Goal: Ask a question

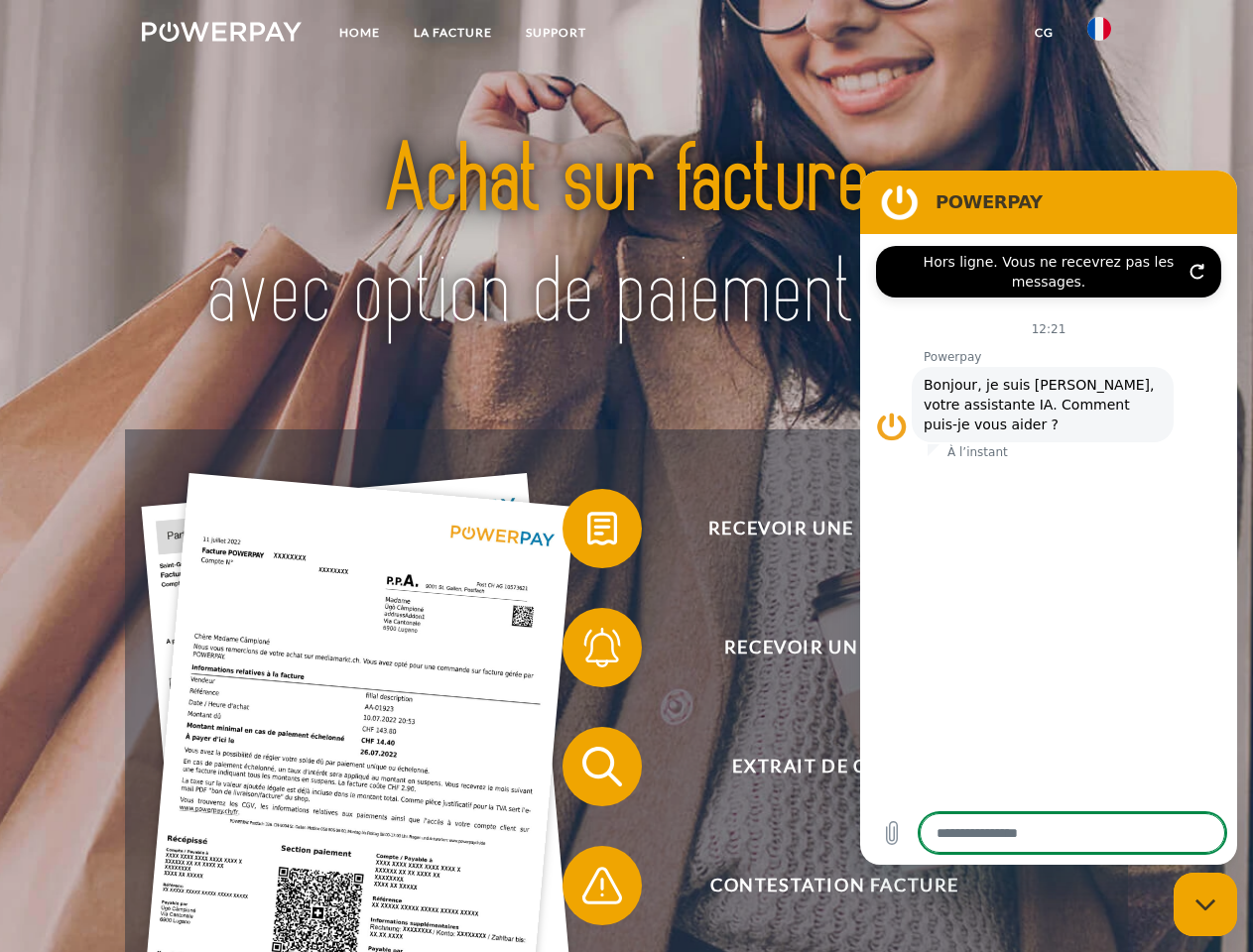
click at [221, 35] on img at bounding box center [221, 32] width 159 height 20
click at [1100, 35] on img at bounding box center [1100, 29] width 24 height 24
click at [1044, 33] on link "CG" at bounding box center [1044, 33] width 53 height 36
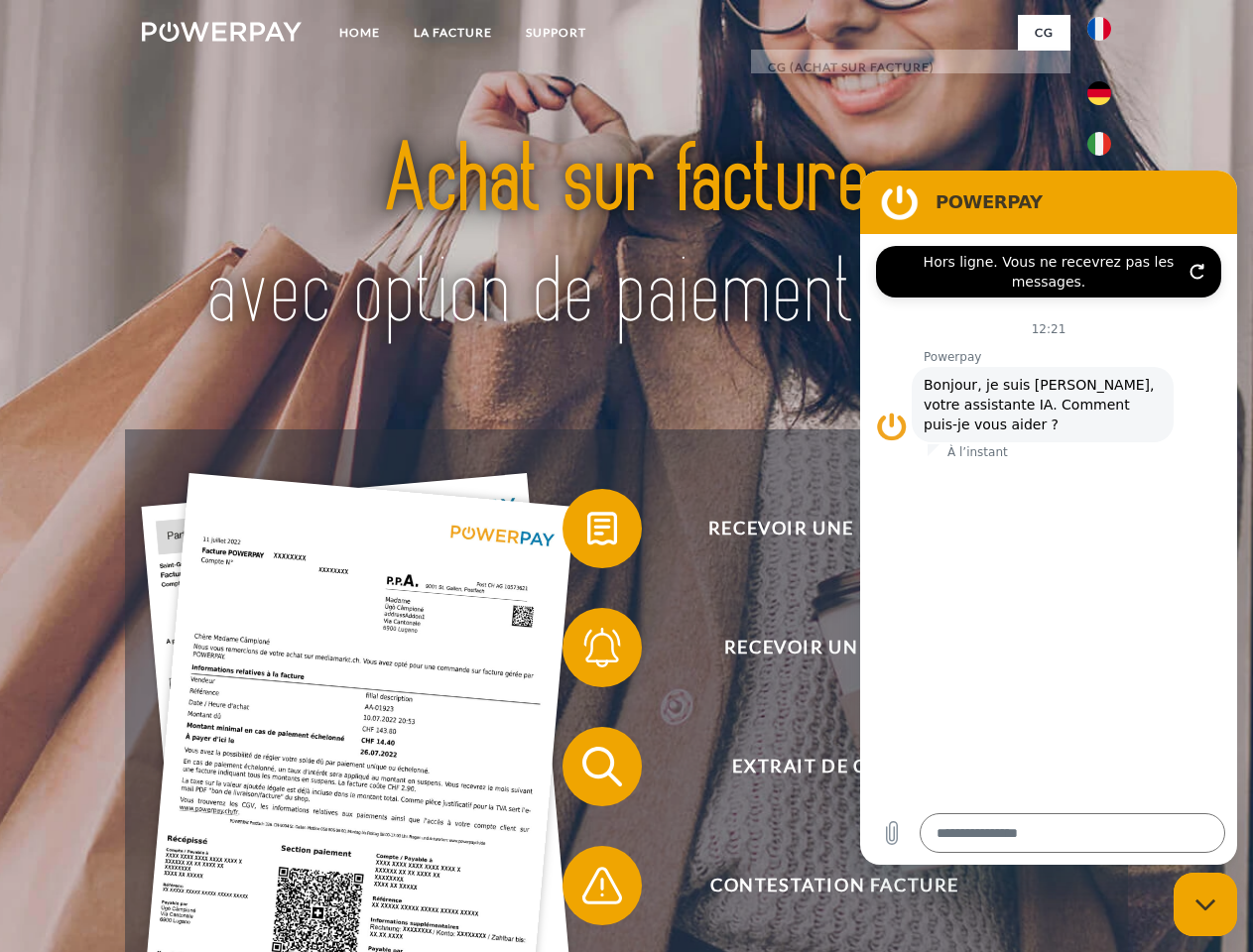
click at [588, 533] on span at bounding box center [573, 529] width 100 height 100
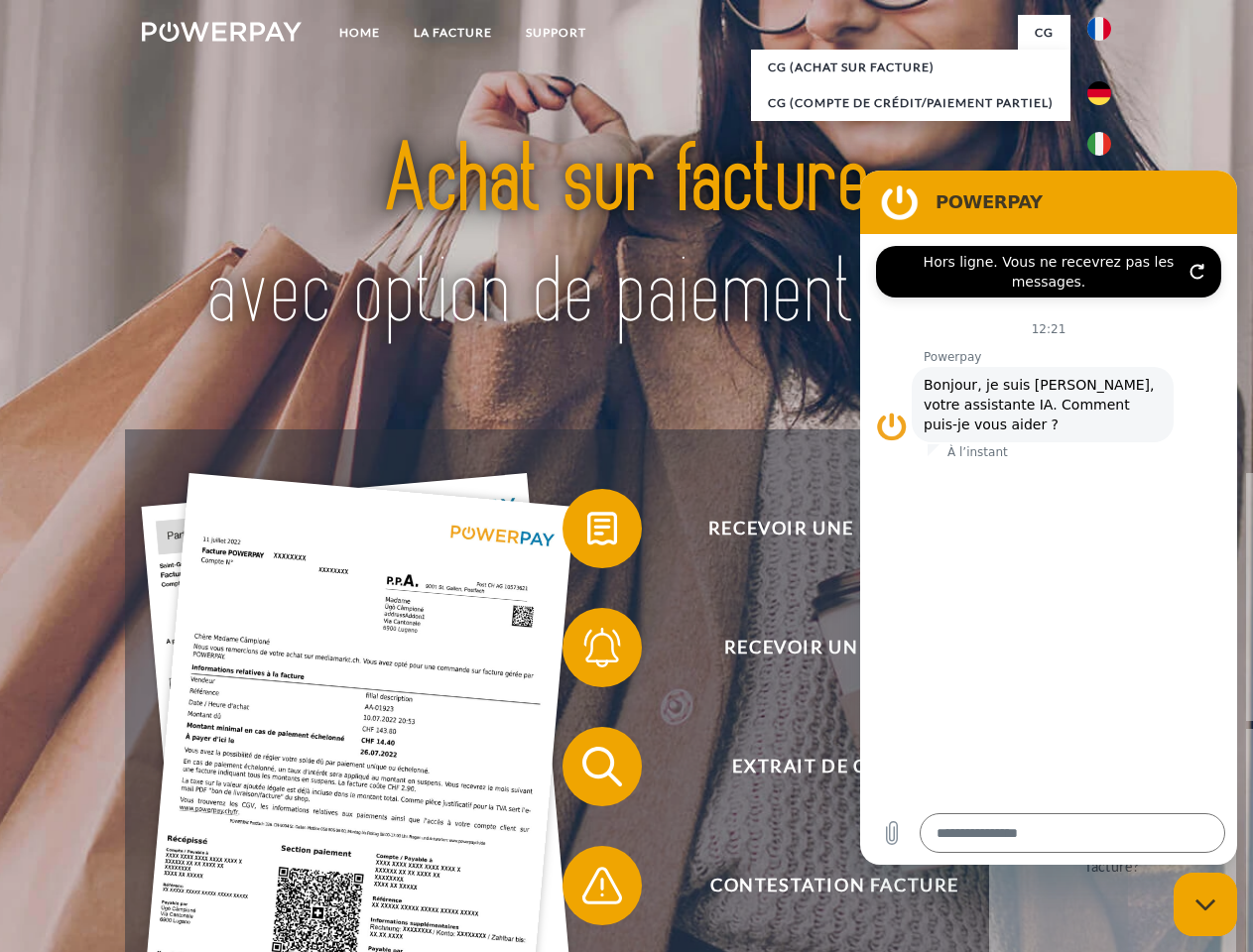
click at [588, 652] on span at bounding box center [573, 648] width 100 height 100
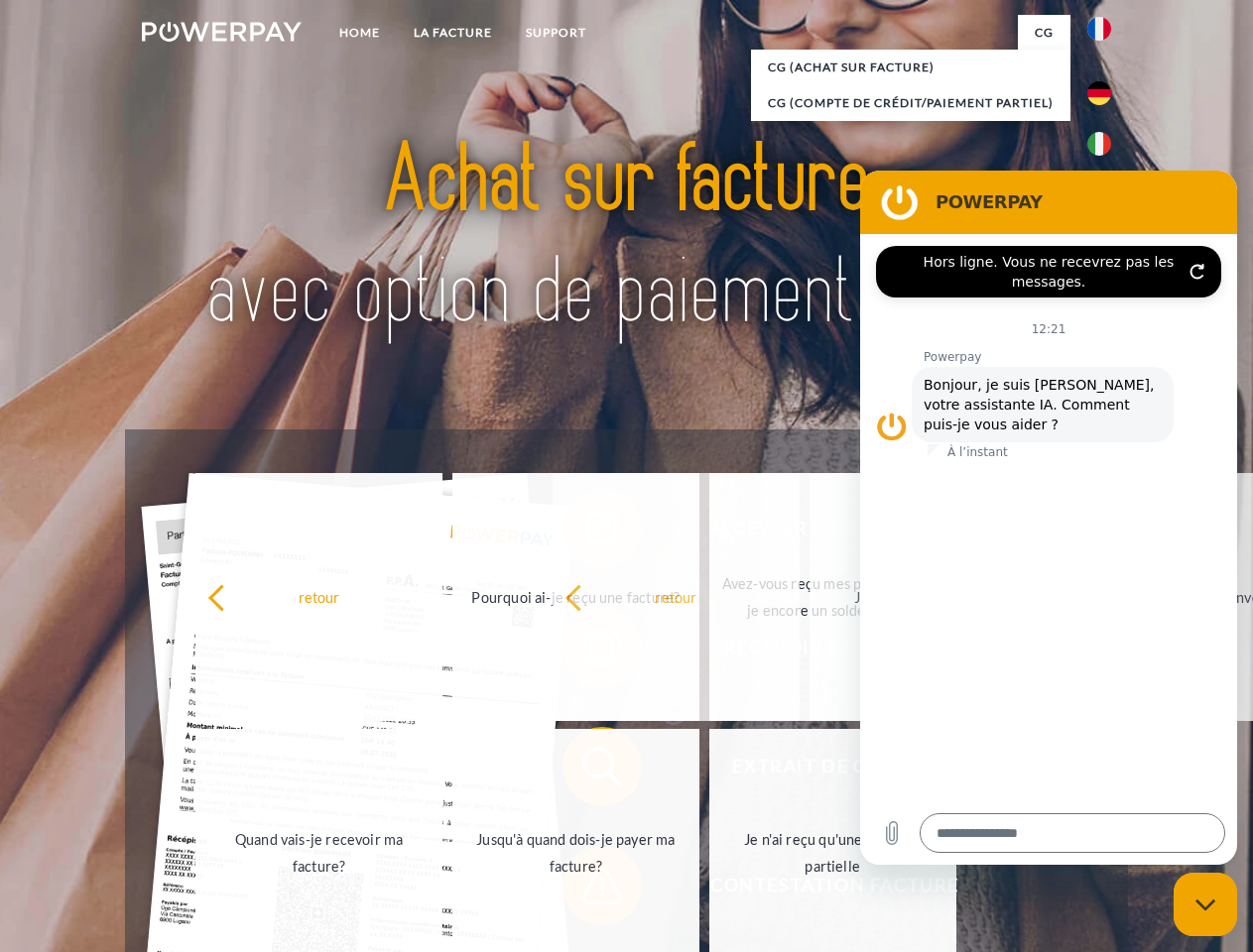
click at [588, 890] on span at bounding box center [573, 886] width 100 height 100
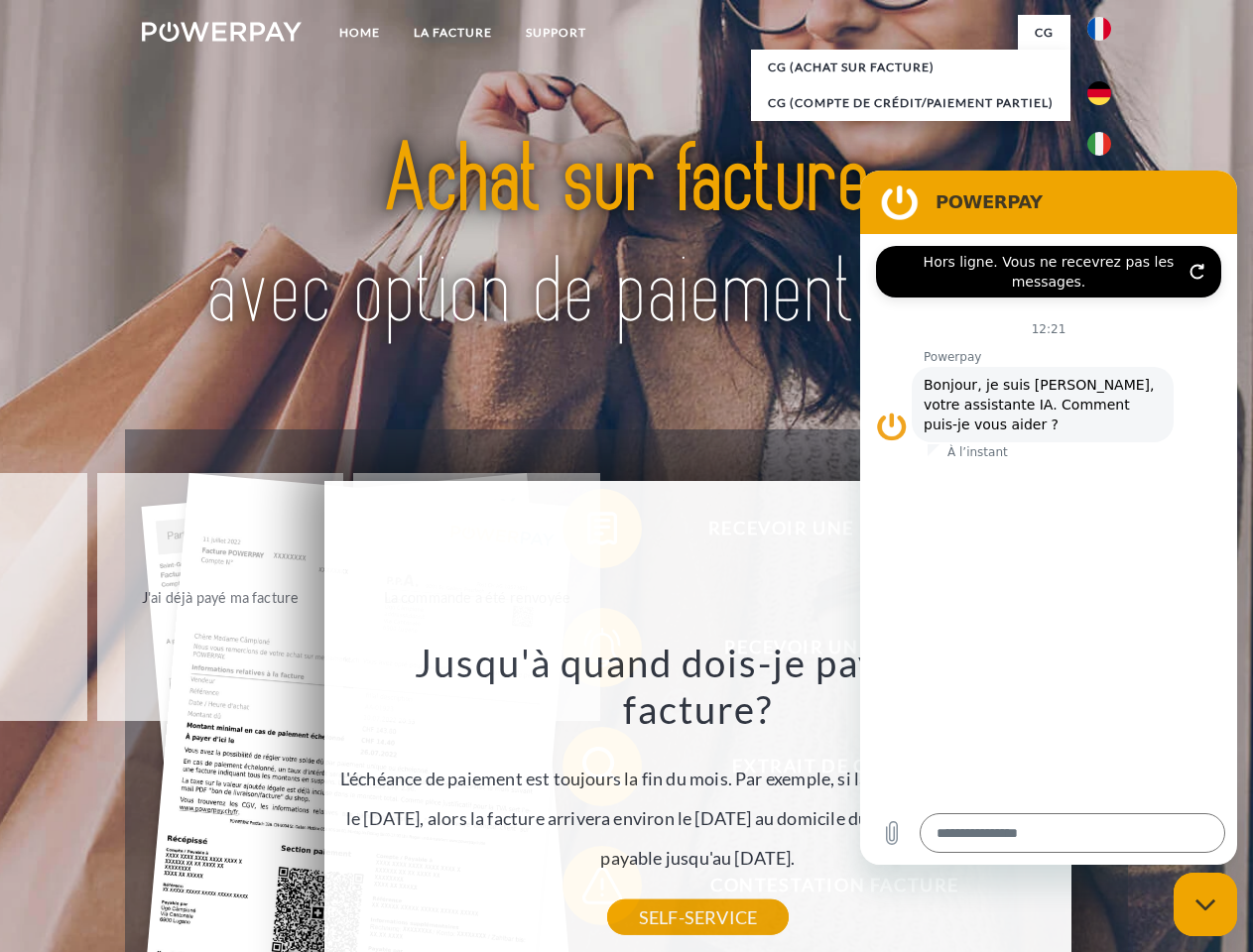
click at [1206, 905] on icon "Fermer la fenêtre de messagerie" at bounding box center [1206, 905] width 21 height 13
type textarea "*"
